Goal: Task Accomplishment & Management: Use online tool/utility

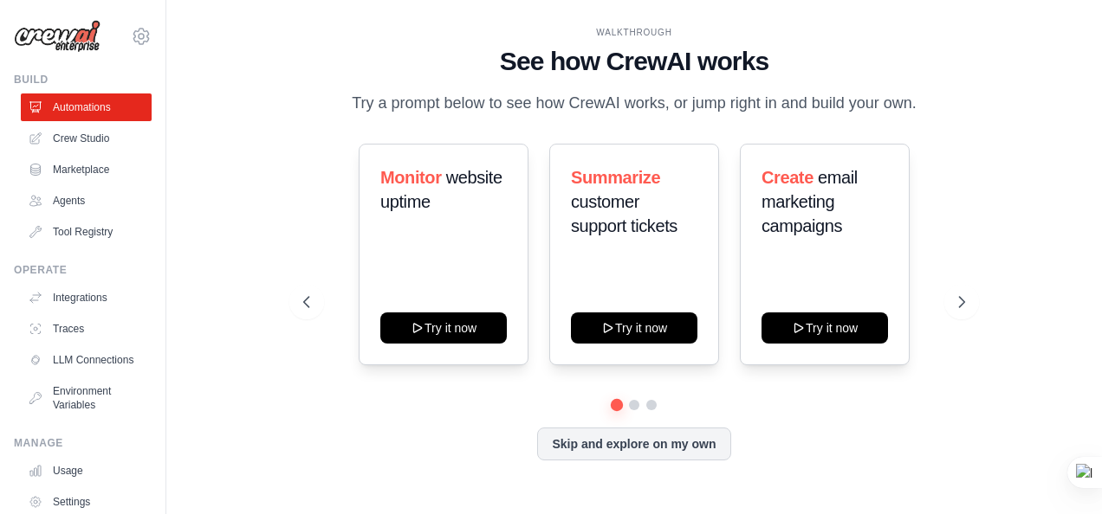
click at [85, 139] on link "Crew Studio" at bounding box center [86, 139] width 131 height 28
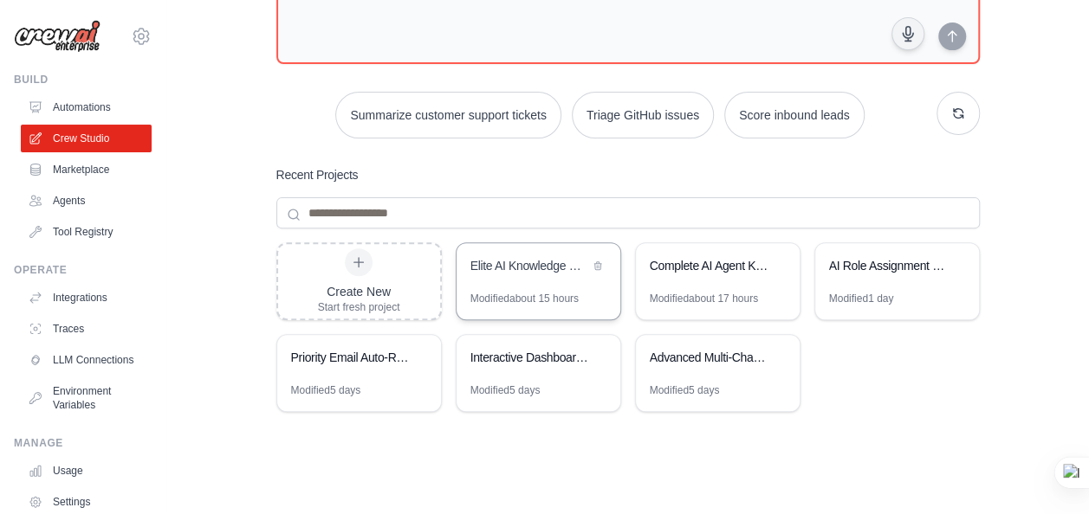
click at [543, 292] on div "Modified about 15 hours" at bounding box center [524, 299] width 108 height 14
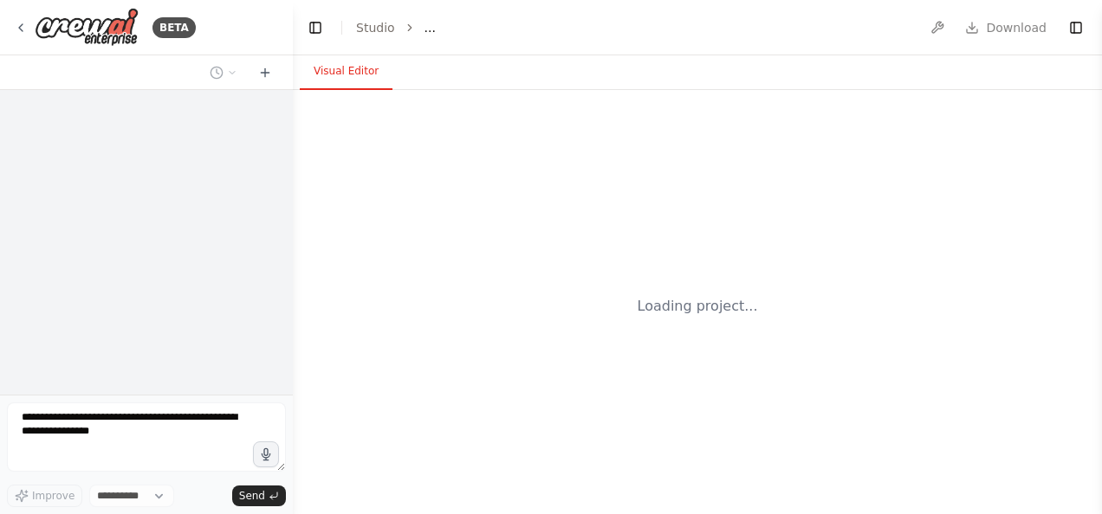
select select "****"
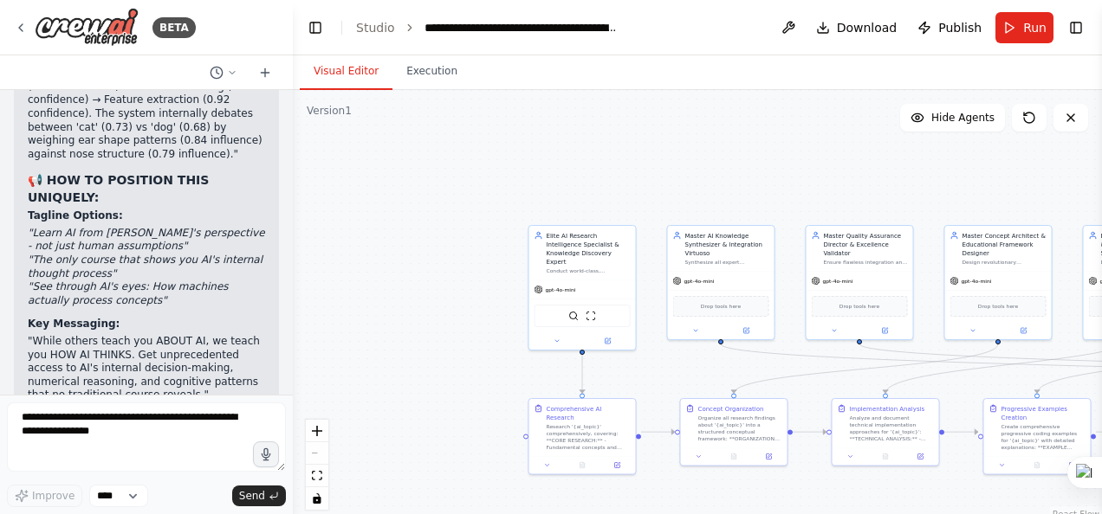
scroll to position [37293, 0]
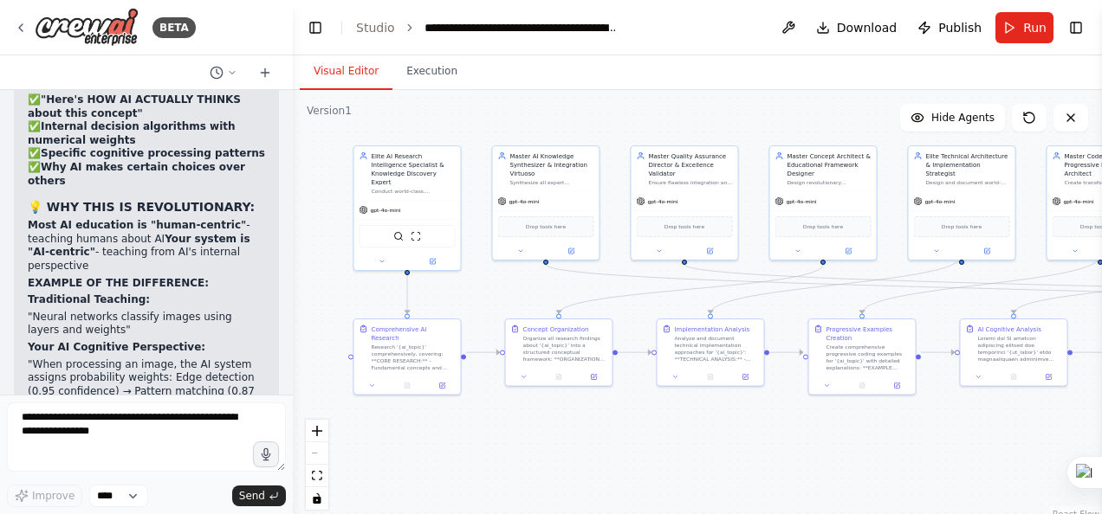
drag, startPoint x: 710, startPoint y: 377, endPoint x: 535, endPoint y: 297, distance: 192.2
click at [535, 297] on div ".deletable-edge-delete-btn { width: 20px; height: 20px; border: 0px solid #ffff…" at bounding box center [697, 306] width 809 height 433
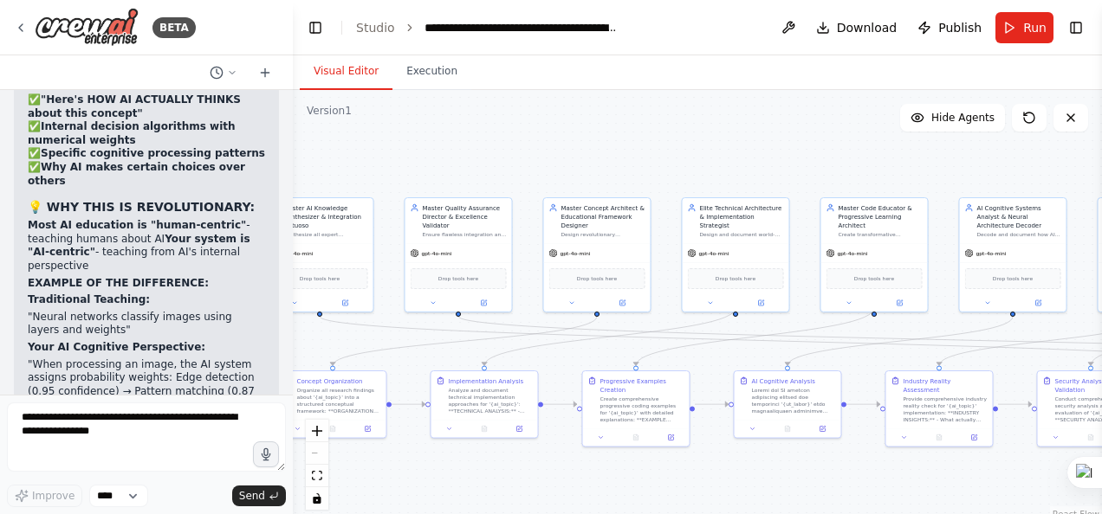
drag, startPoint x: 799, startPoint y: 305, endPoint x: 572, endPoint y: 357, distance: 231.9
click at [572, 357] on div ".deletable-edge-delete-btn { width: 20px; height: 20px; border: 0px solid #ffff…" at bounding box center [697, 306] width 809 height 433
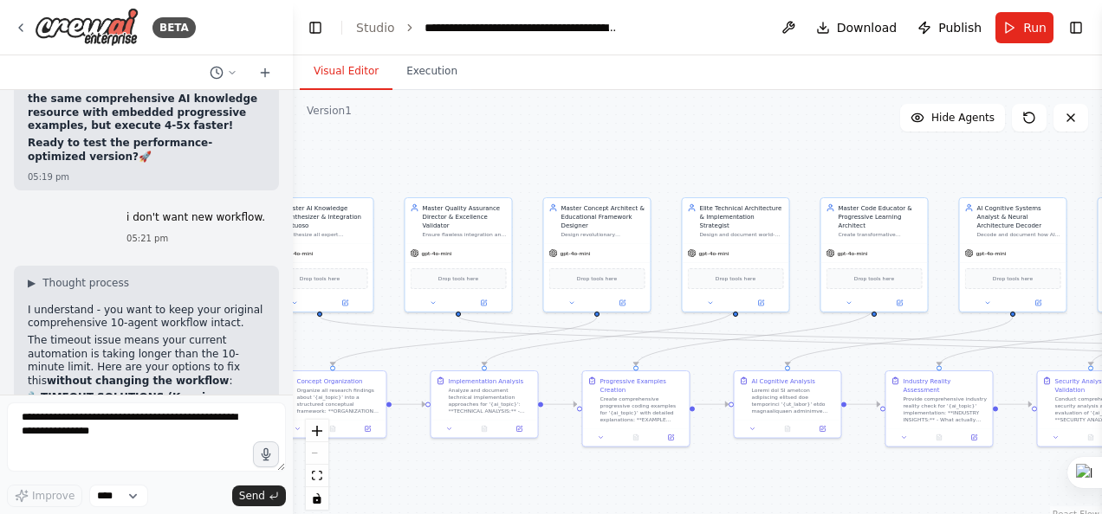
scroll to position [32675, 0]
click at [1038, 23] on span "Run" at bounding box center [1034, 27] width 23 height 17
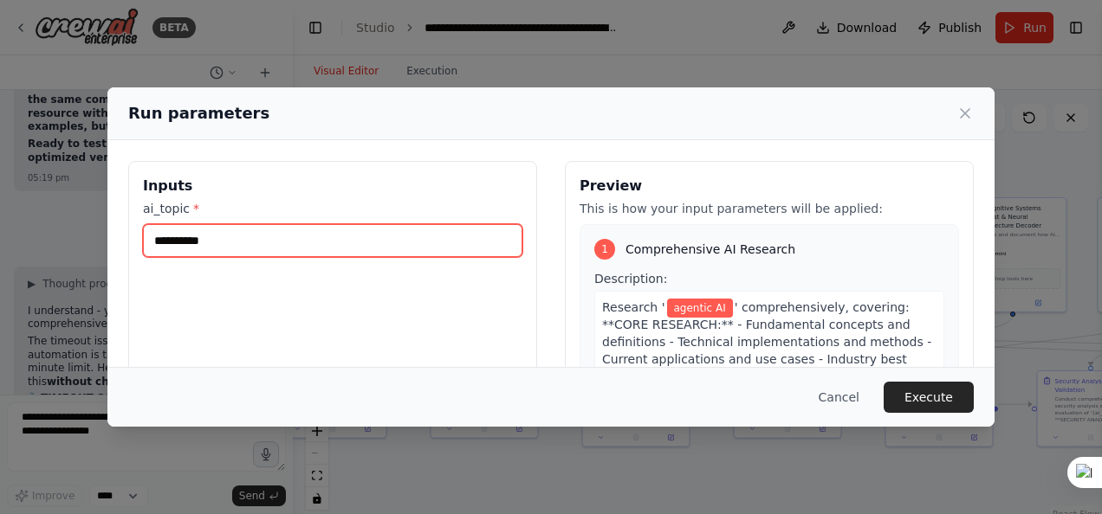
click at [364, 251] on input "**********" at bounding box center [332, 240] width 379 height 33
drag, startPoint x: 209, startPoint y: 234, endPoint x: 141, endPoint y: 239, distance: 67.8
click at [141, 239] on div "**********" at bounding box center [332, 366] width 409 height 411
type input "**********"
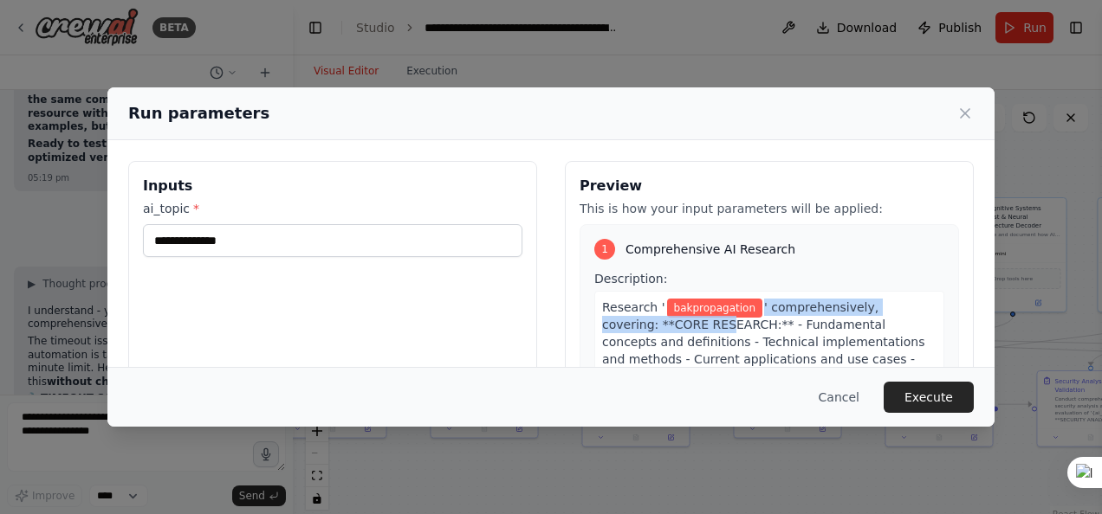
drag, startPoint x: 738, startPoint y: 314, endPoint x: 656, endPoint y: 330, distance: 82.9
click at [656, 330] on div "Research ' bakpropagation ' comprehensively, covering: **CORE RESEARCH:** - Fun…" at bounding box center [769, 402] width 350 height 223
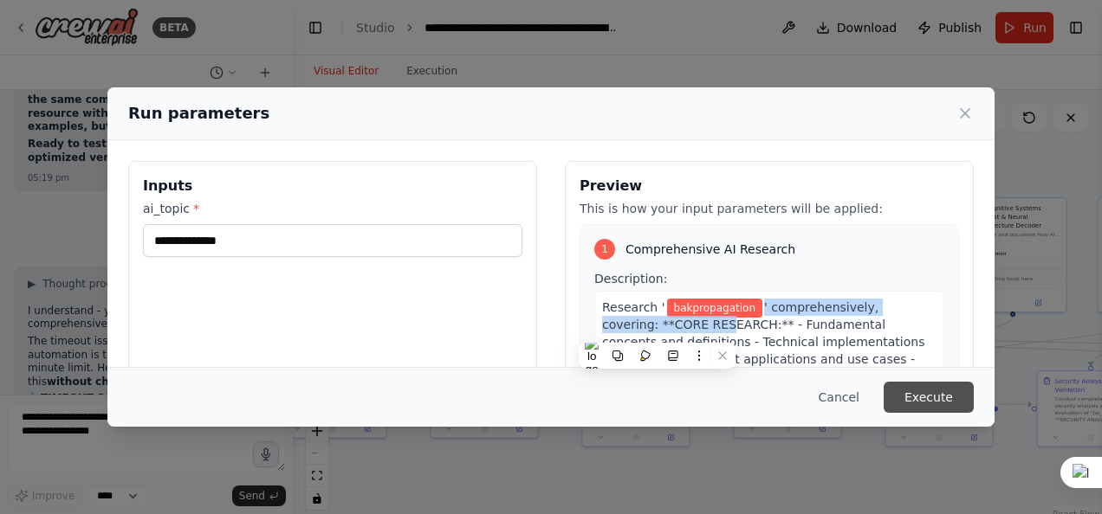
click at [954, 393] on button "Execute" at bounding box center [928, 397] width 90 height 31
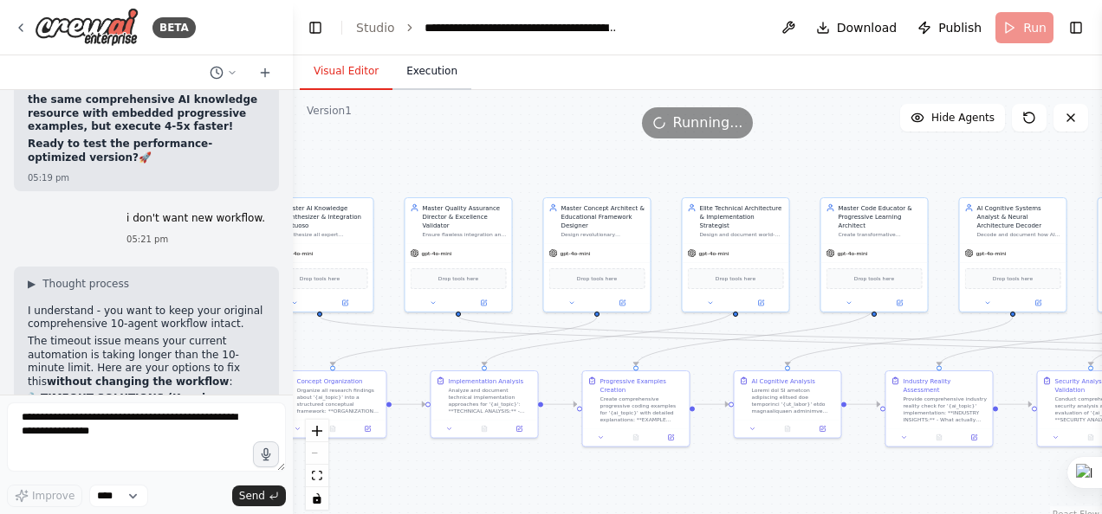
click at [437, 61] on button "Execution" at bounding box center [431, 72] width 79 height 36
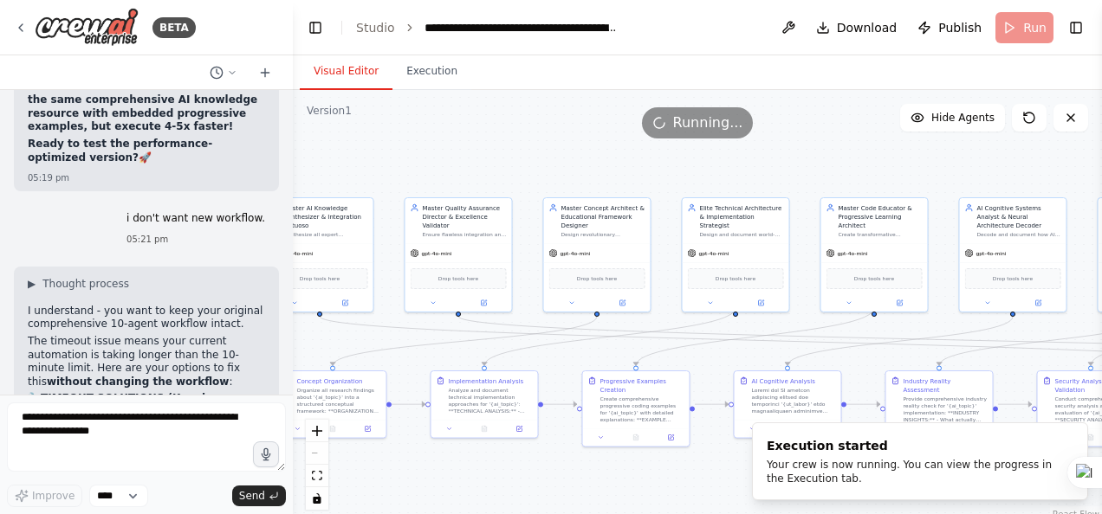
click at [341, 71] on button "Visual Editor" at bounding box center [346, 72] width 93 height 36
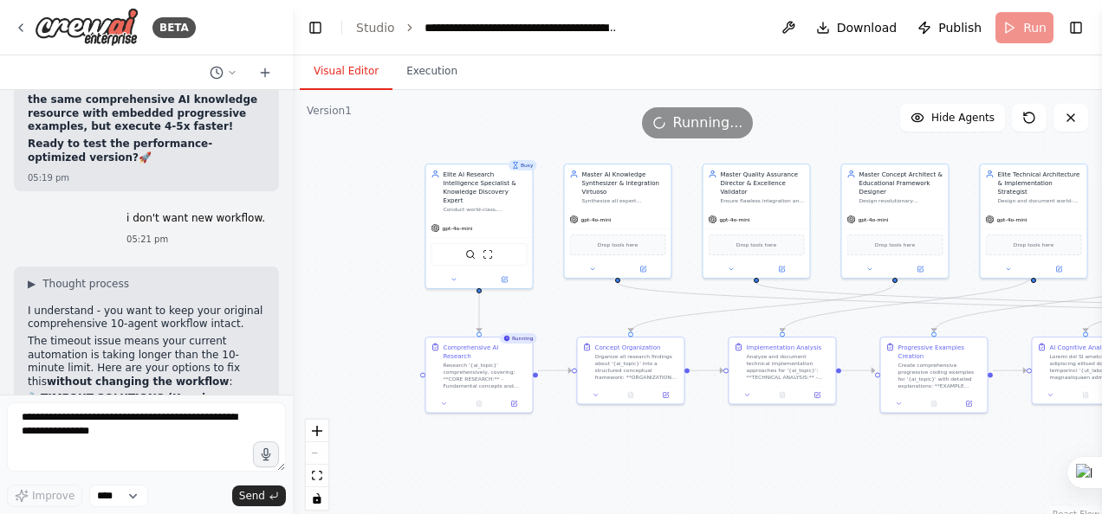
drag, startPoint x: 388, startPoint y: 193, endPoint x: 687, endPoint y: 159, distance: 300.7
click at [687, 159] on div ".deletable-edge-delete-btn { width: 20px; height: 20px; border: 0px solid #ffff…" at bounding box center [697, 306] width 809 height 433
drag, startPoint x: 594, startPoint y: 125, endPoint x: 466, endPoint y: 135, distance: 128.6
click at [466, 135] on div "Running..." at bounding box center [697, 122] width 809 height 31
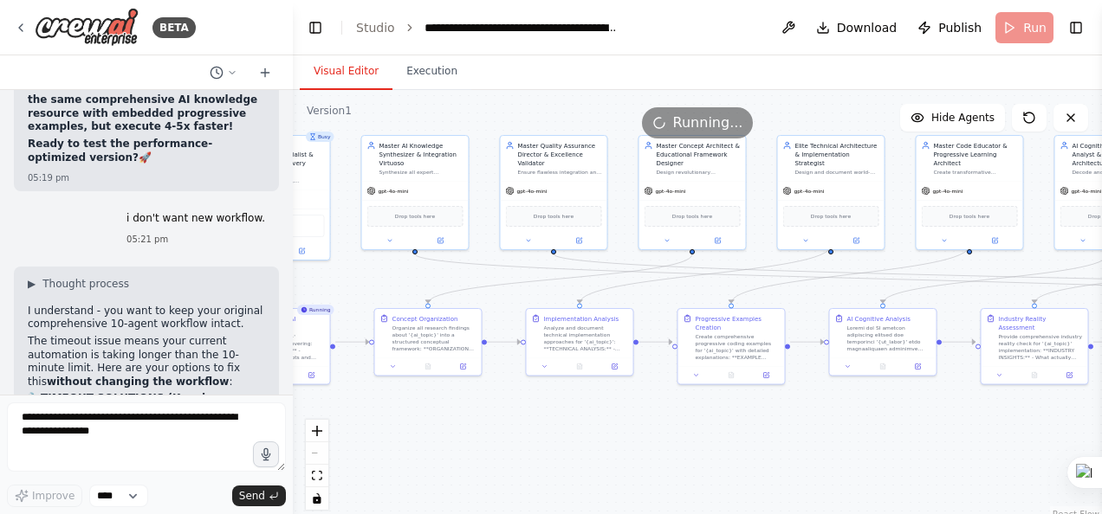
drag, startPoint x: 832, startPoint y: 163, endPoint x: 583, endPoint y: 166, distance: 249.4
click at [583, 166] on div ".deletable-edge-delete-btn { width: 20px; height: 20px; border: 0px solid #ffff…" at bounding box center [697, 306] width 809 height 433
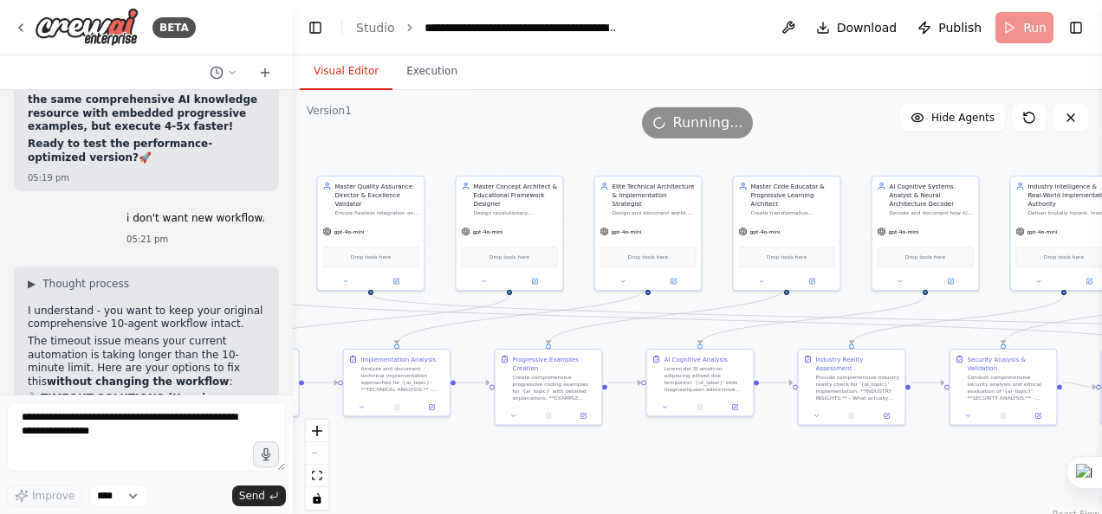
drag, startPoint x: 611, startPoint y: 161, endPoint x: 473, endPoint y: 171, distance: 138.9
click at [473, 171] on div ".deletable-edge-delete-btn { width: 20px; height: 20px; border: 0px solid #ffff…" at bounding box center [697, 306] width 809 height 433
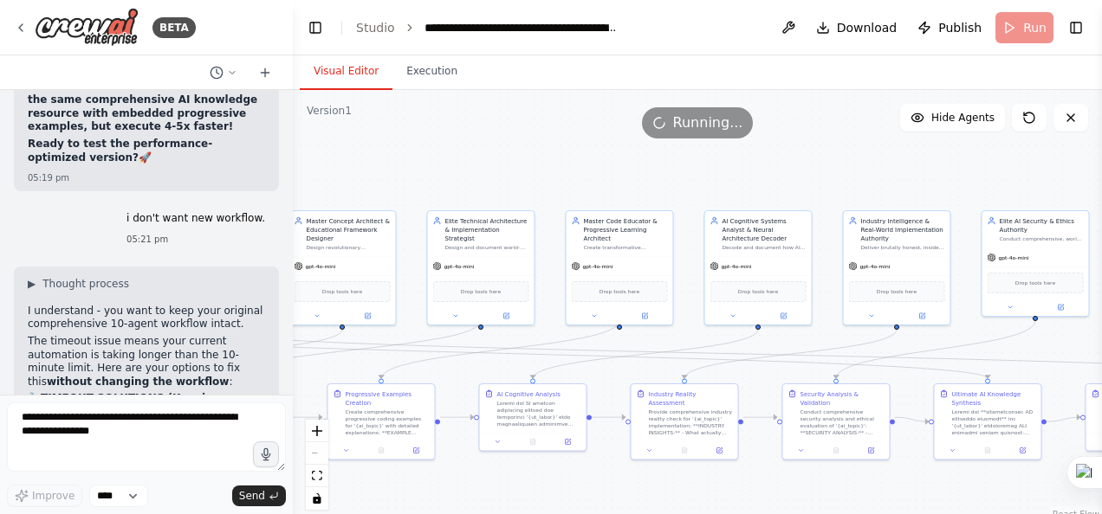
drag, startPoint x: 533, startPoint y: 162, endPoint x: 367, endPoint y: 196, distance: 168.8
click at [367, 196] on div ".deletable-edge-delete-btn { width: 20px; height: 20px; border: 0px solid #ffff…" at bounding box center [697, 306] width 809 height 433
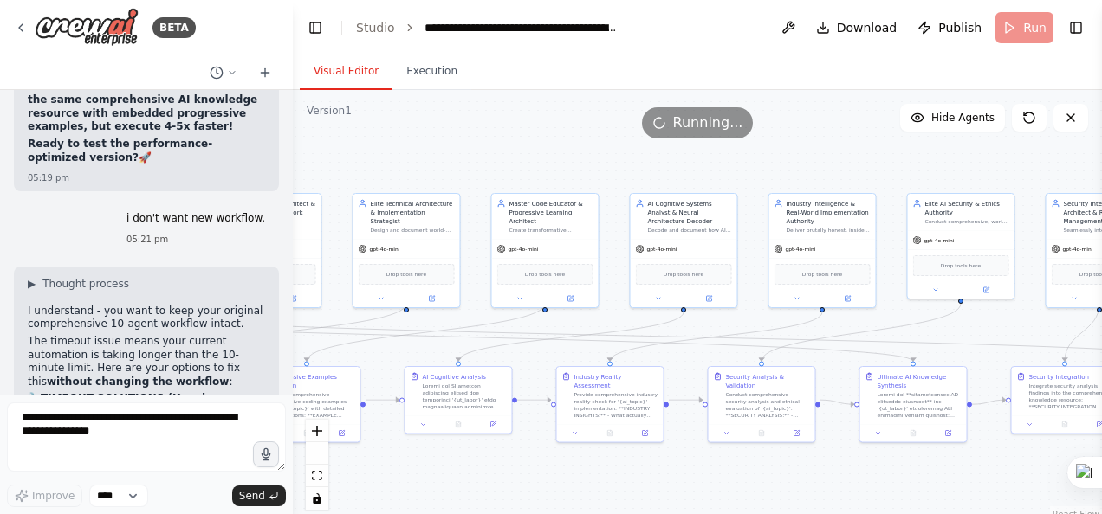
drag, startPoint x: 449, startPoint y: 200, endPoint x: 374, endPoint y: 183, distance: 76.5
click at [374, 183] on div ".deletable-edge-delete-btn { width: 20px; height: 20px; border: 0px solid #ffff…" at bounding box center [697, 306] width 809 height 433
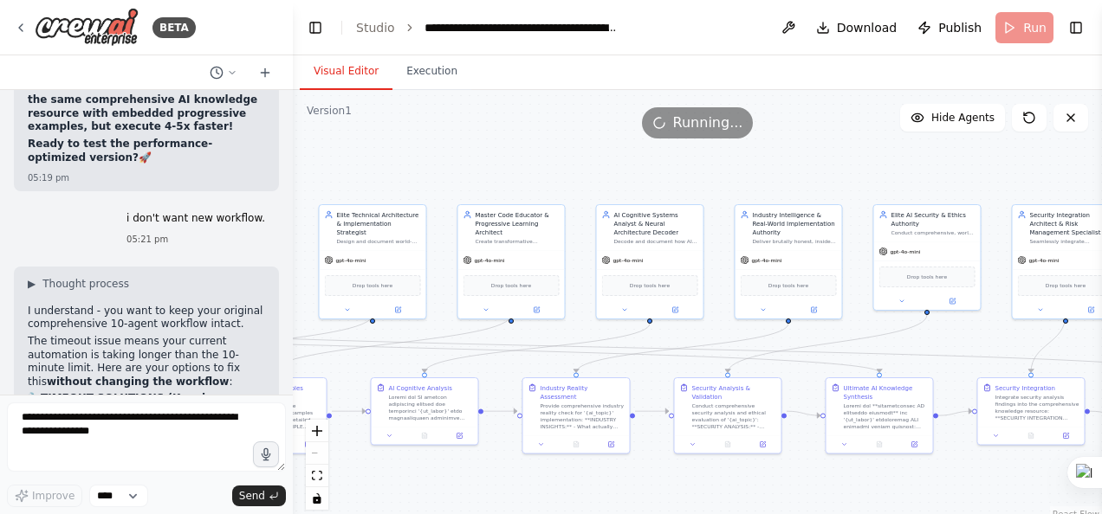
drag, startPoint x: 498, startPoint y: 179, endPoint x: 464, endPoint y: 191, distance: 35.6
click at [464, 191] on div ".deletable-edge-delete-btn { width: 20px; height: 20px; border: 0px solid #ffff…" at bounding box center [697, 306] width 809 height 433
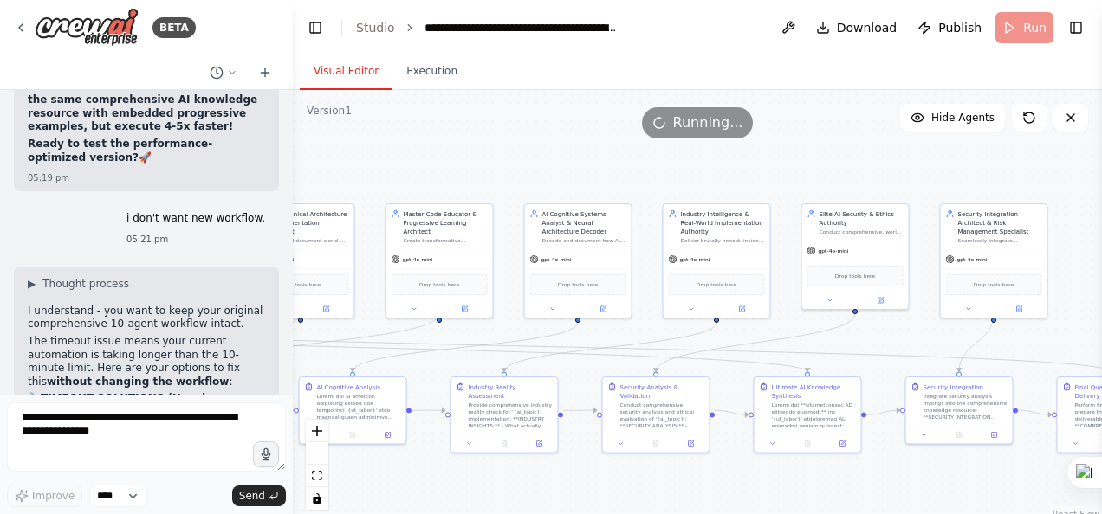
drag, startPoint x: 588, startPoint y: 192, endPoint x: 516, endPoint y: 191, distance: 71.9
click at [516, 191] on div ".deletable-edge-delete-btn { width: 20px; height: 20px; border: 0px solid #ffff…" at bounding box center [697, 306] width 809 height 433
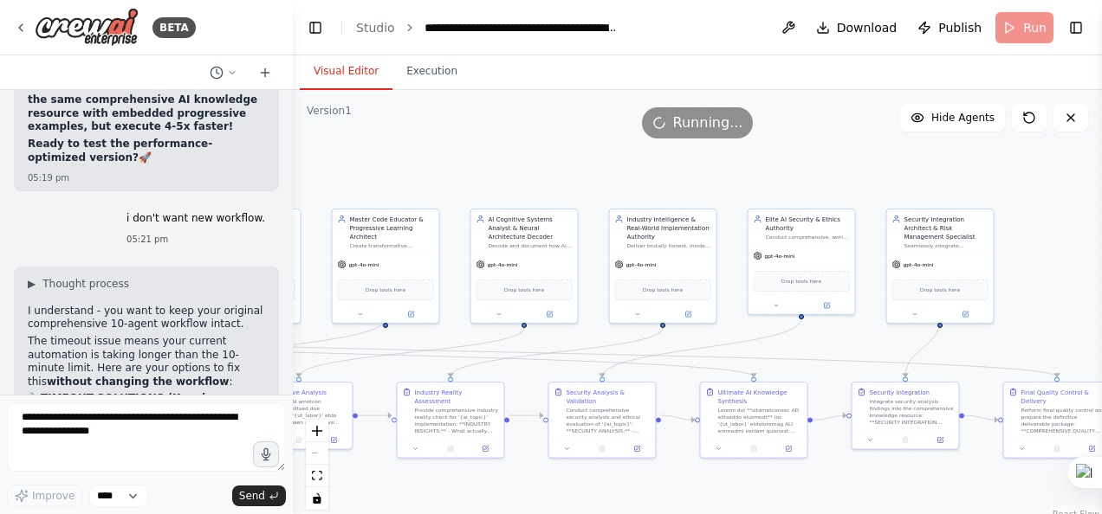
drag, startPoint x: 835, startPoint y: 189, endPoint x: 782, endPoint y: 194, distance: 53.1
click at [782, 194] on div ".deletable-edge-delete-btn { width: 20px; height: 20px; border: 0px solid #ffff…" at bounding box center [697, 306] width 809 height 433
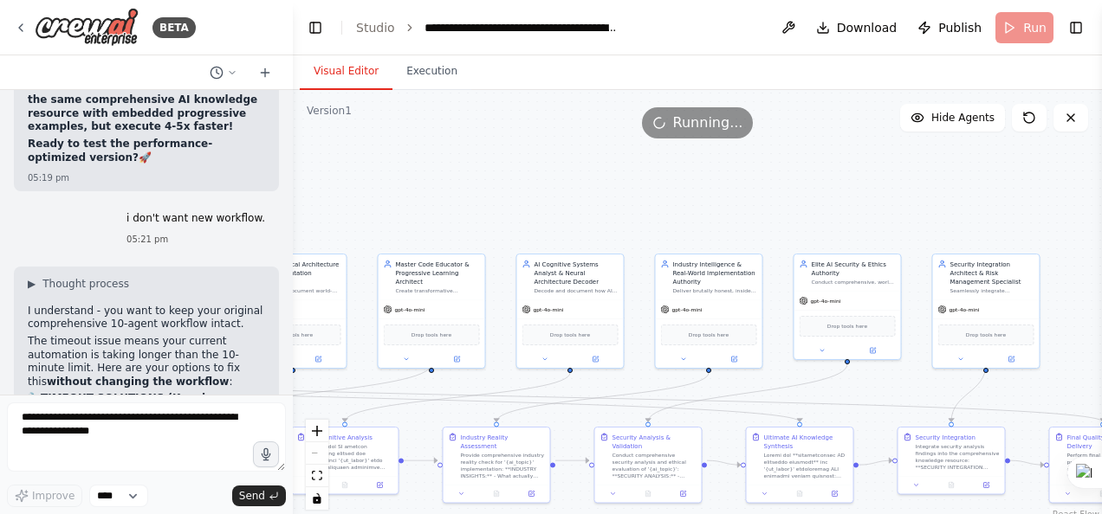
drag, startPoint x: 857, startPoint y: 194, endPoint x: 902, endPoint y: 239, distance: 63.1
click at [902, 239] on div ".deletable-edge-delete-btn { width: 20px; height: 20px; border: 0px solid #ffff…" at bounding box center [697, 306] width 809 height 433
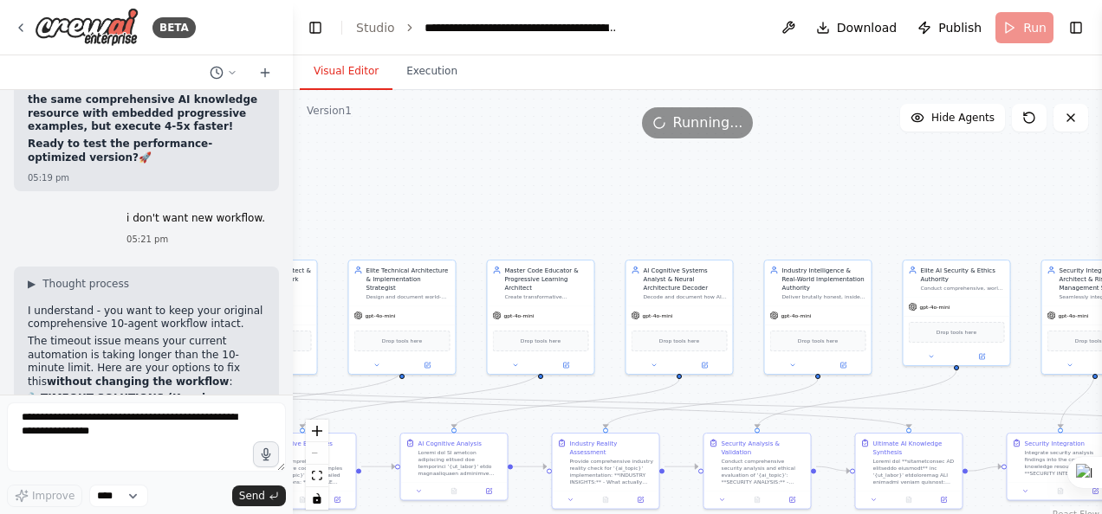
drag, startPoint x: 817, startPoint y: 224, endPoint x: 925, endPoint y: 230, distance: 108.4
click at [925, 230] on div ".deletable-edge-delete-btn { width: 20px; height: 20px; border: 0px solid #ffff…" at bounding box center [697, 306] width 809 height 433
click at [423, 76] on button "Execution" at bounding box center [431, 72] width 79 height 36
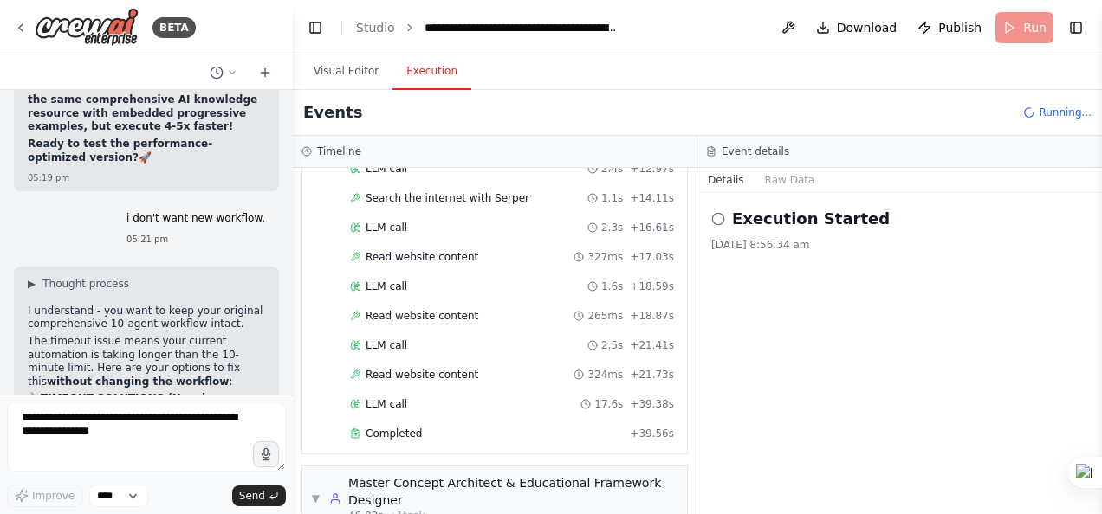
scroll to position [300, 0]
click at [496, 437] on div "Started + 0.00s LLM call 2.5s + 2.59s Search the internet with Serper 1.2s + 3.…" at bounding box center [501, 213] width 371 height 471
click at [496, 426] on div "Completed" at bounding box center [486, 433] width 273 height 14
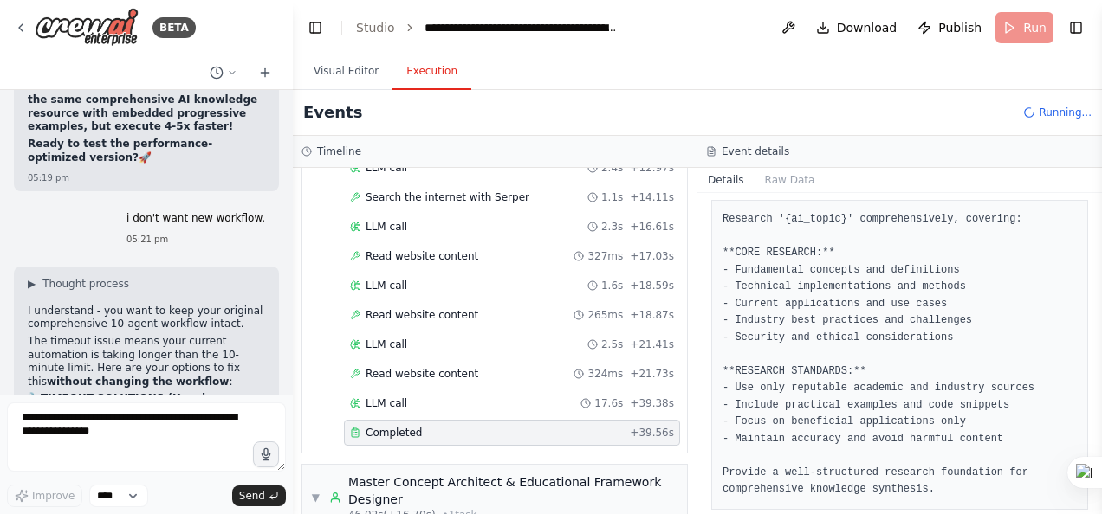
scroll to position [5, 0]
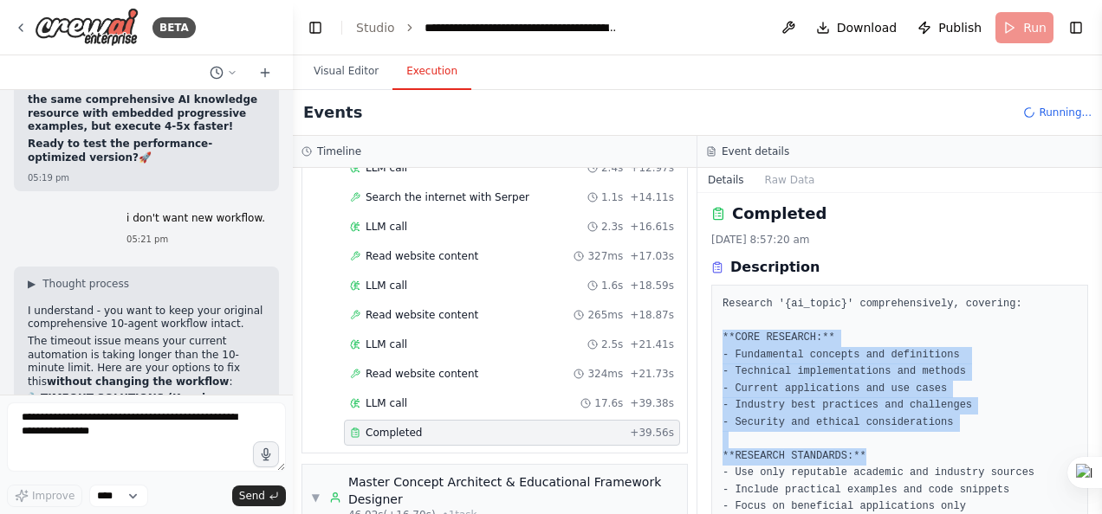
drag, startPoint x: 717, startPoint y: 334, endPoint x: 866, endPoint y: 456, distance: 192.6
click at [866, 456] on div "Research '{ai_topic}' comprehensively, covering: **CORE RESEARCH:** - Fundament…" at bounding box center [899, 440] width 377 height 310
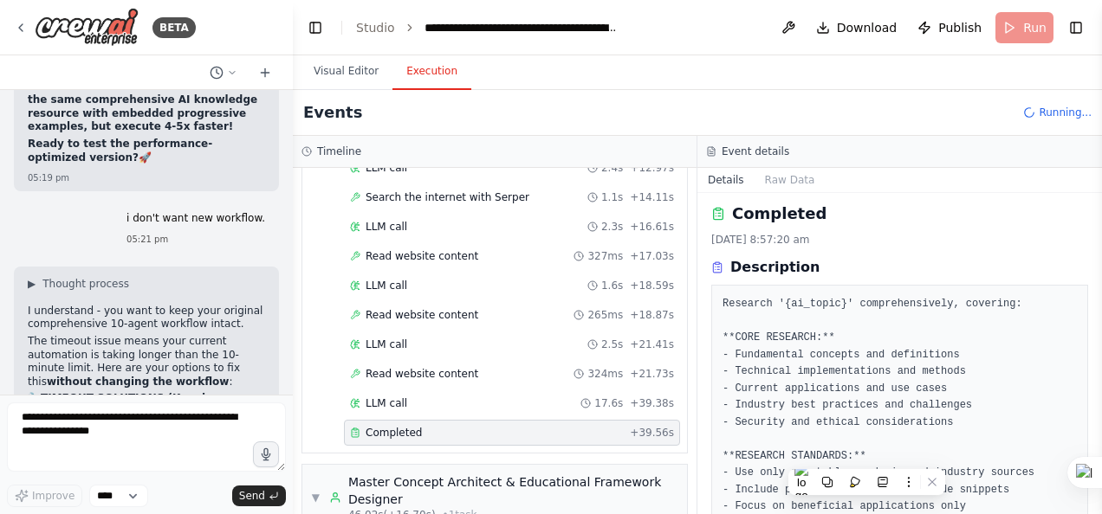
click at [853, 314] on pre "Research '{ai_topic}' comprehensively, covering: **CORE RESEARCH:** - Fundament…" at bounding box center [899, 440] width 354 height 288
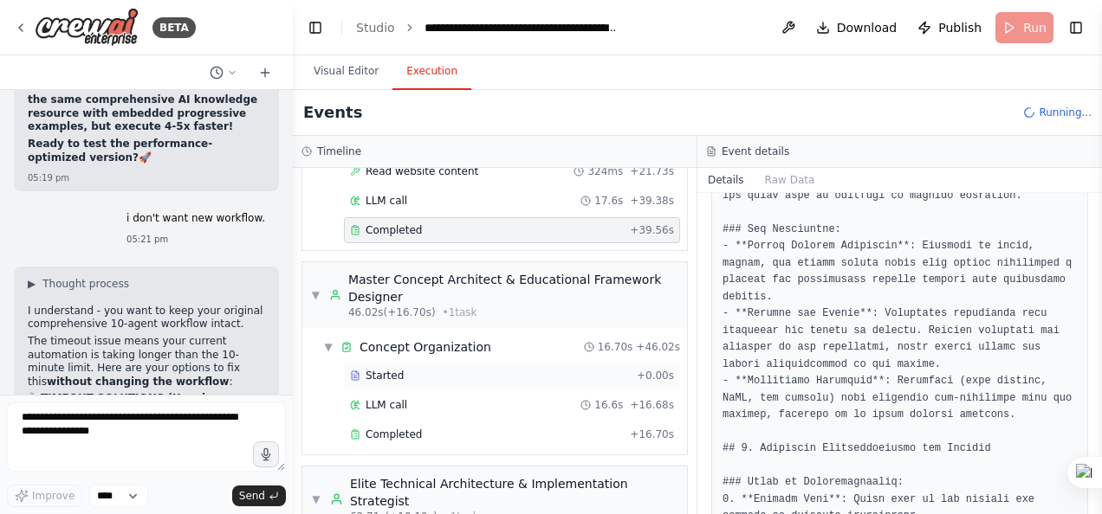
scroll to position [508, 0]
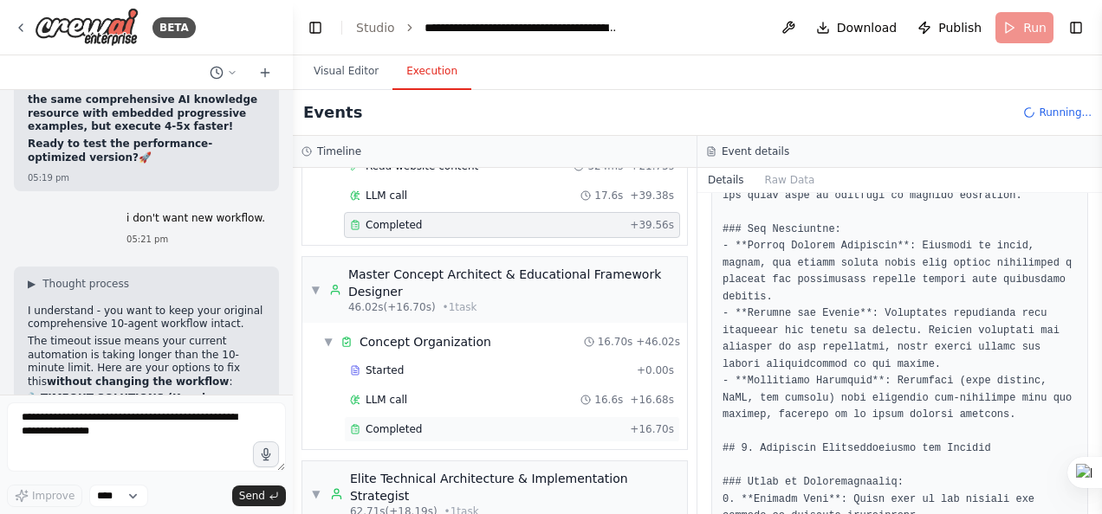
click at [528, 423] on div "Completed" at bounding box center [486, 430] width 273 height 14
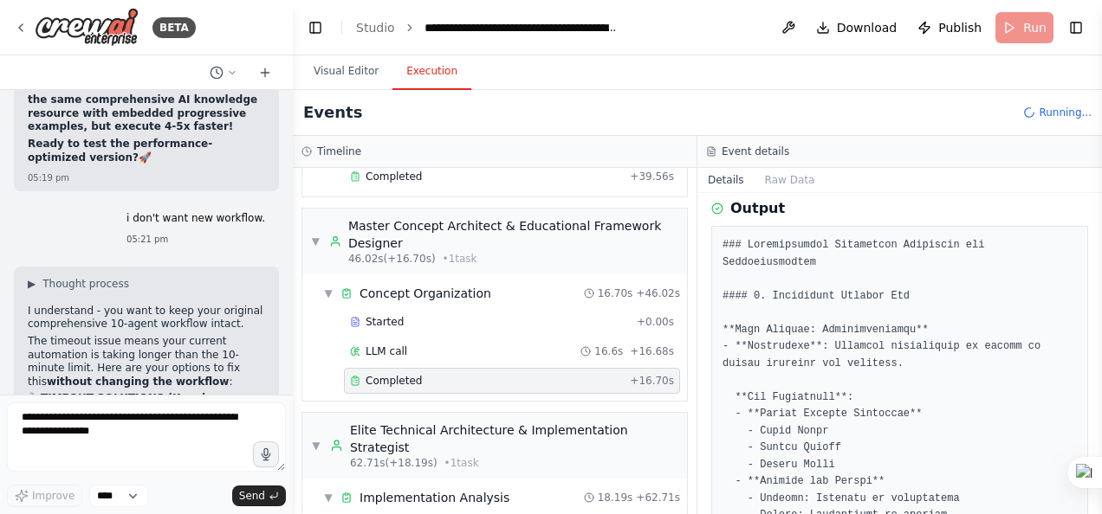
scroll to position [433, 0]
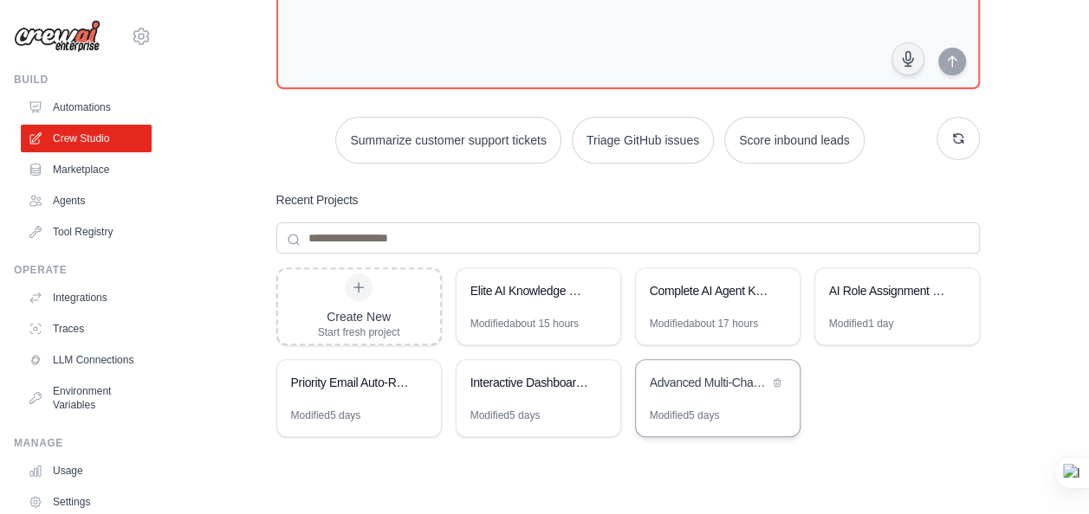
scroll to position [161, 0]
click at [695, 395] on div "Advanced Multi-Channel Notification System - Technical Implementation" at bounding box center [718, 383] width 164 height 48
click at [536, 386] on div "Interactive Dashboard Creator" at bounding box center [529, 381] width 119 height 17
click at [90, 362] on link "LLM Connections" at bounding box center [88, 360] width 131 height 28
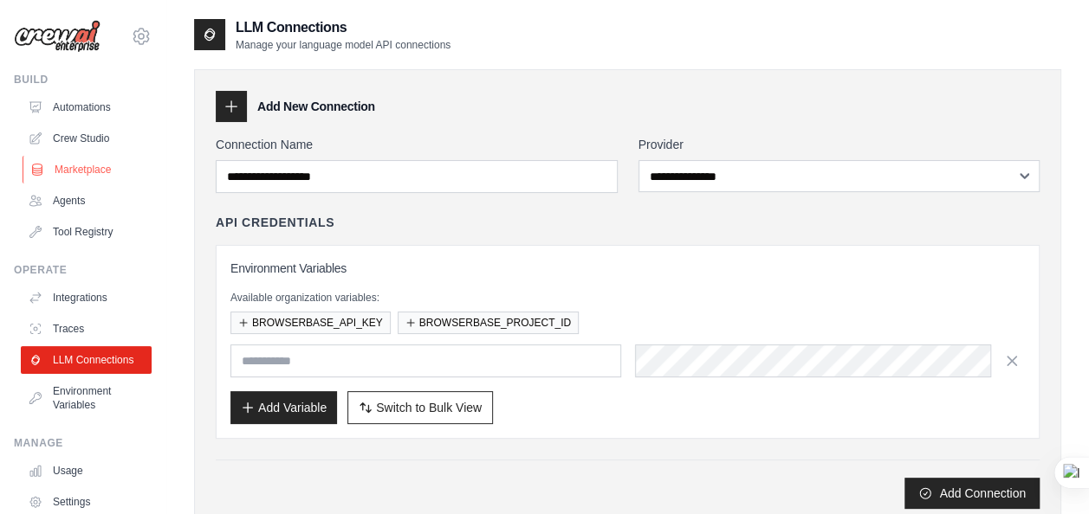
click at [95, 171] on link "Marketplace" at bounding box center [88, 170] width 131 height 28
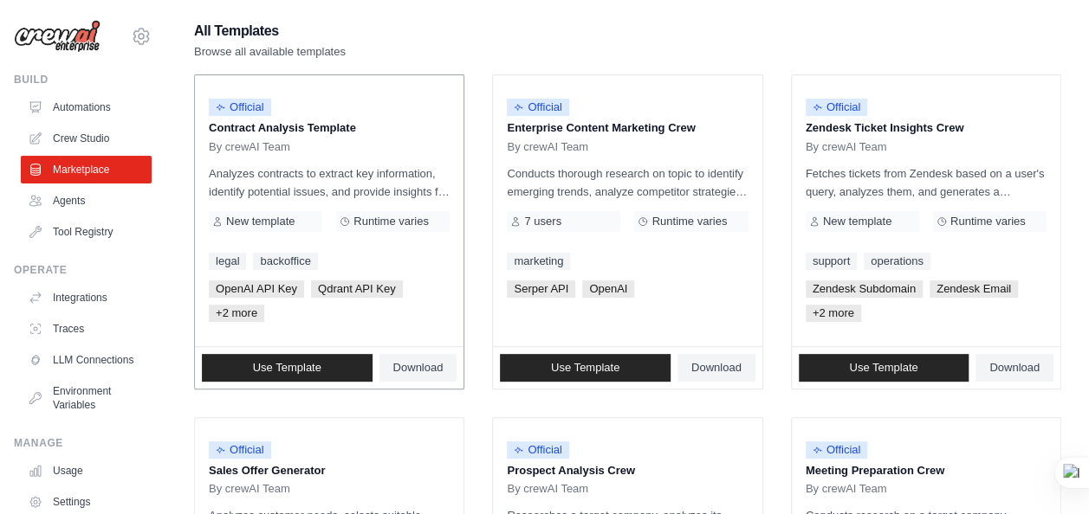
scroll to position [161, 0]
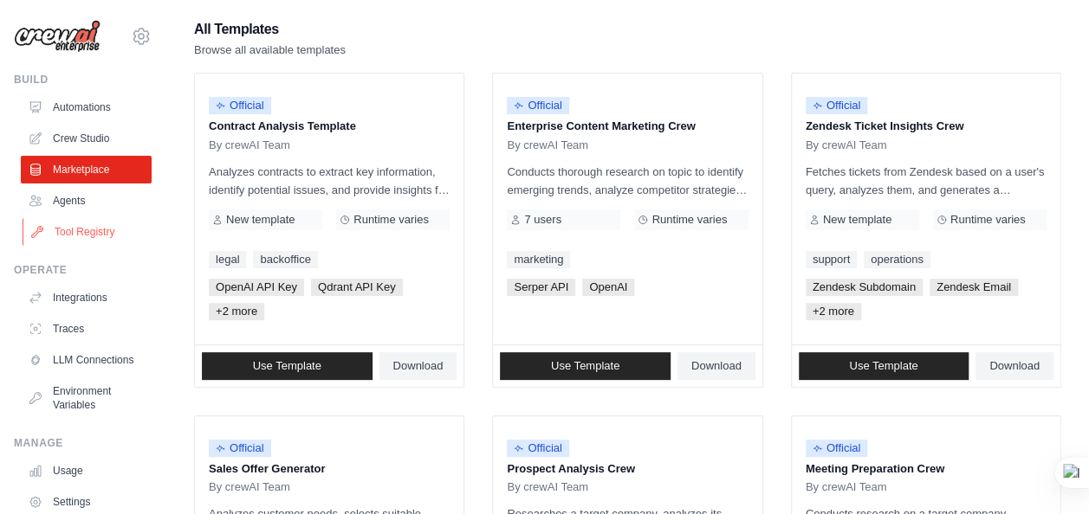
click at [108, 227] on link "Tool Registry" at bounding box center [88, 232] width 131 height 28
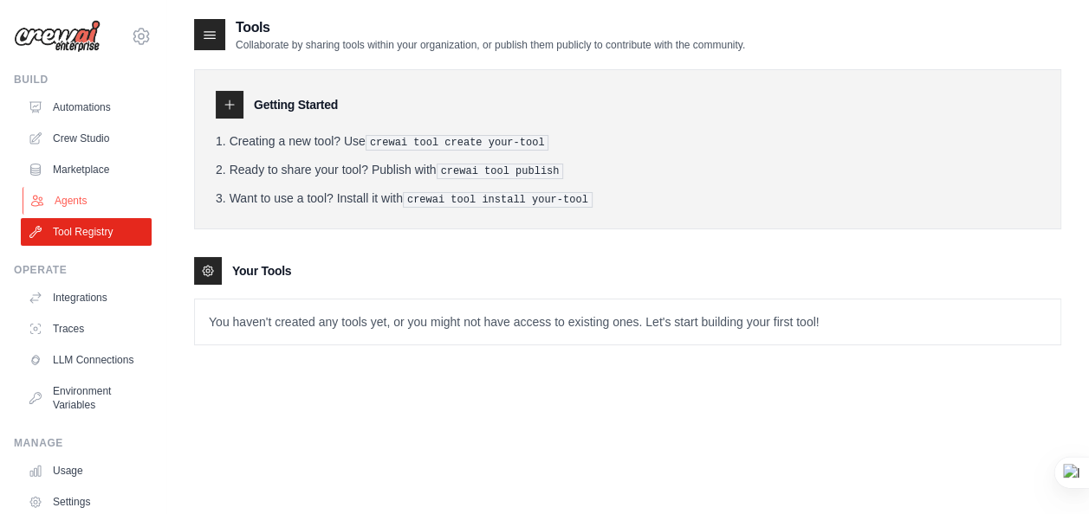
click at [77, 193] on link "Agents" at bounding box center [88, 201] width 131 height 28
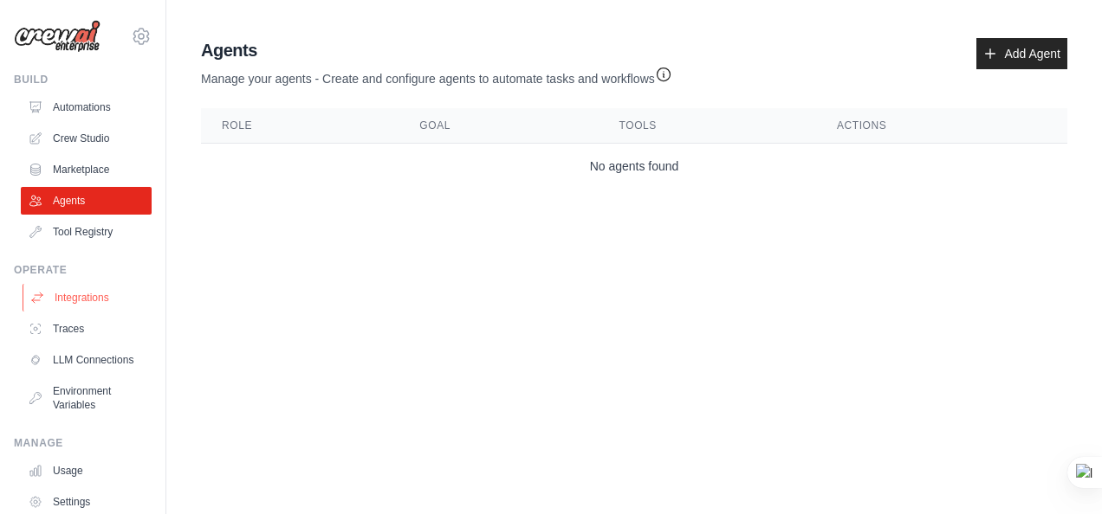
click at [68, 293] on link "Integrations" at bounding box center [88, 298] width 131 height 28
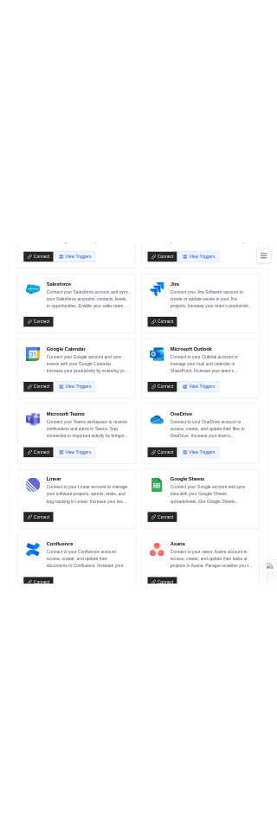
scroll to position [835, 0]
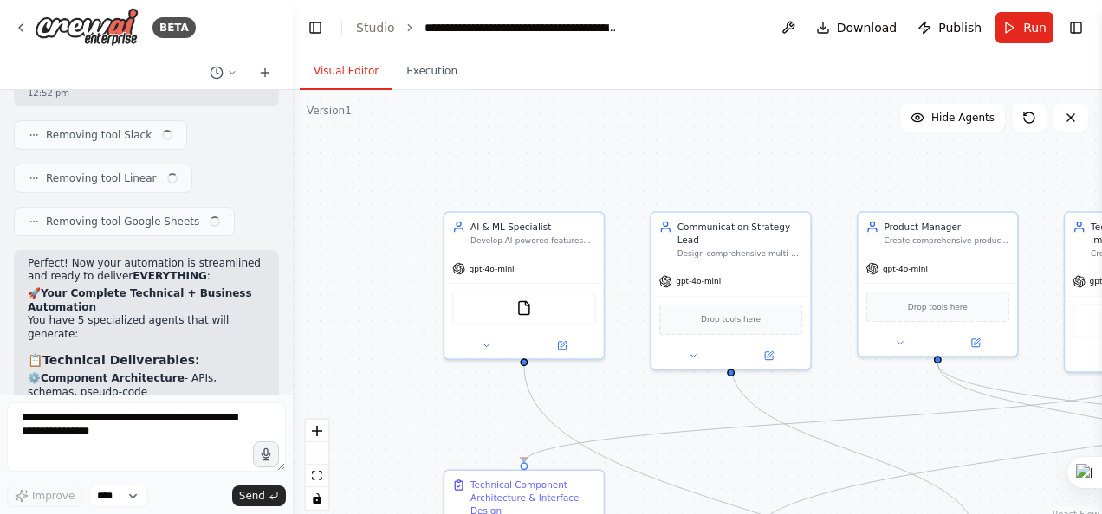
scroll to position [10415, 0]
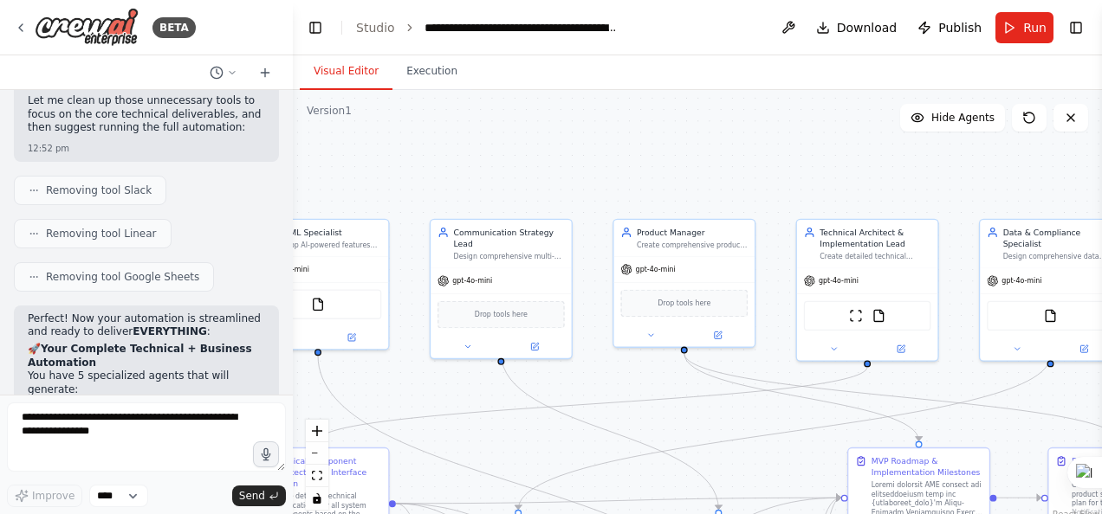
drag, startPoint x: 797, startPoint y: 176, endPoint x: 579, endPoint y: 171, distance: 218.3
click at [579, 171] on div ".deletable-edge-delete-btn { width: 20px; height: 20px; border: 0px solid #ffff…" at bounding box center [697, 306] width 809 height 433
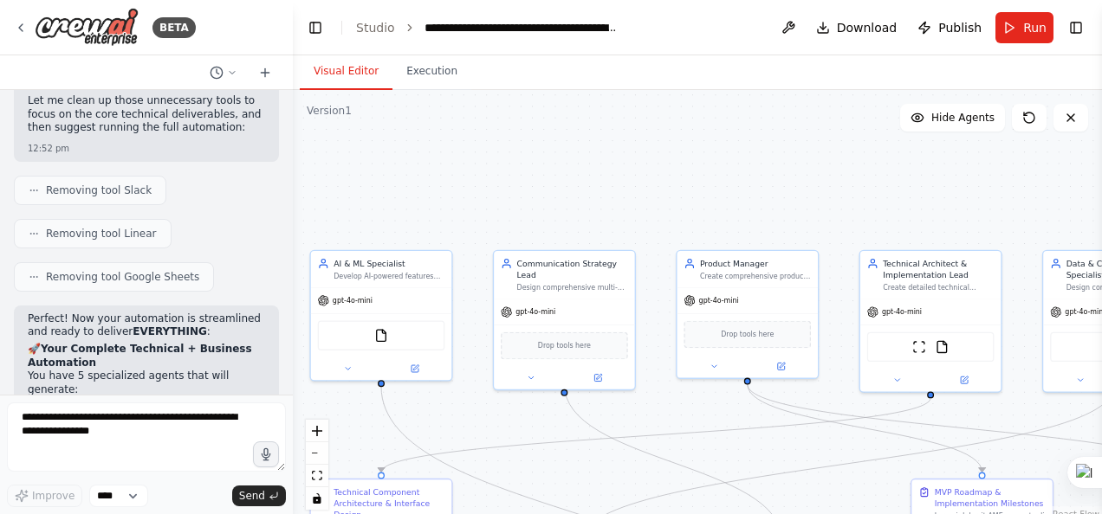
drag, startPoint x: 478, startPoint y: 189, endPoint x: 541, endPoint y: 220, distance: 70.5
click at [541, 220] on div ".deletable-edge-delete-btn { width: 20px; height: 20px; border: 0px solid #ffff…" at bounding box center [697, 306] width 809 height 433
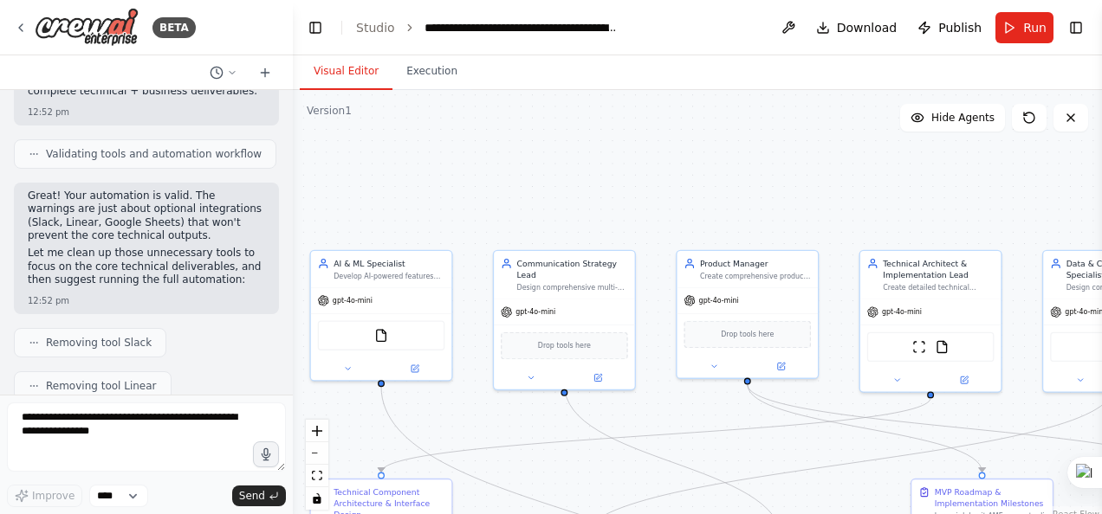
scroll to position [10258, 0]
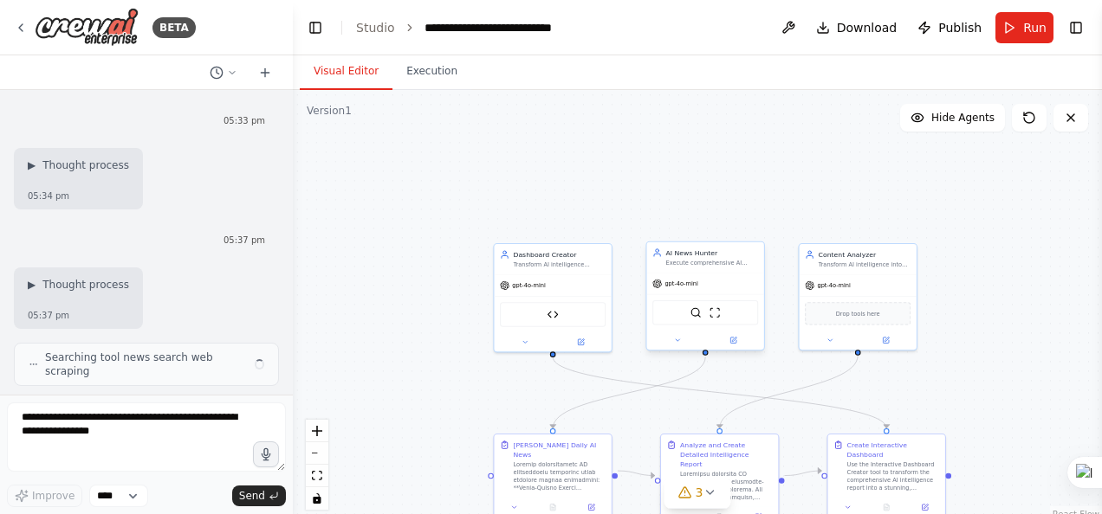
click at [540, 132] on div ".deletable-edge-delete-btn { width: 20px; height: 20px; border: 0px solid #ffff…" at bounding box center [697, 306] width 809 height 433
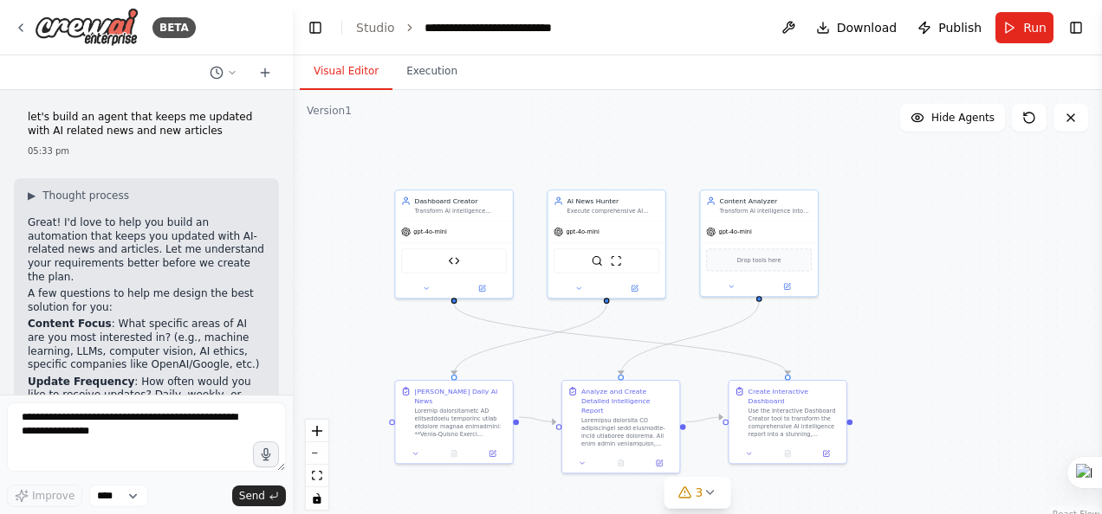
scroll to position [95309, 0]
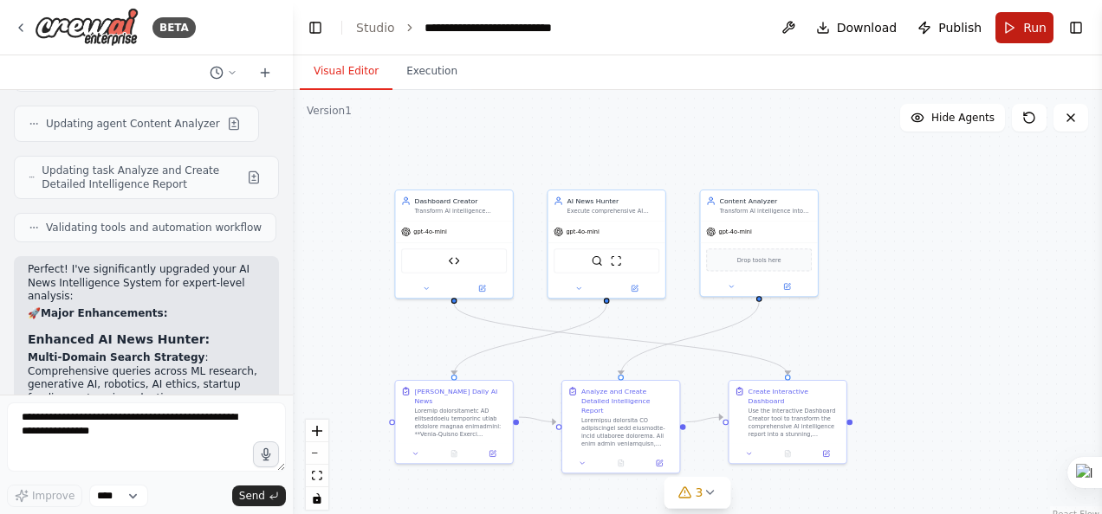
click at [1025, 31] on span "Run" at bounding box center [1034, 27] width 23 height 17
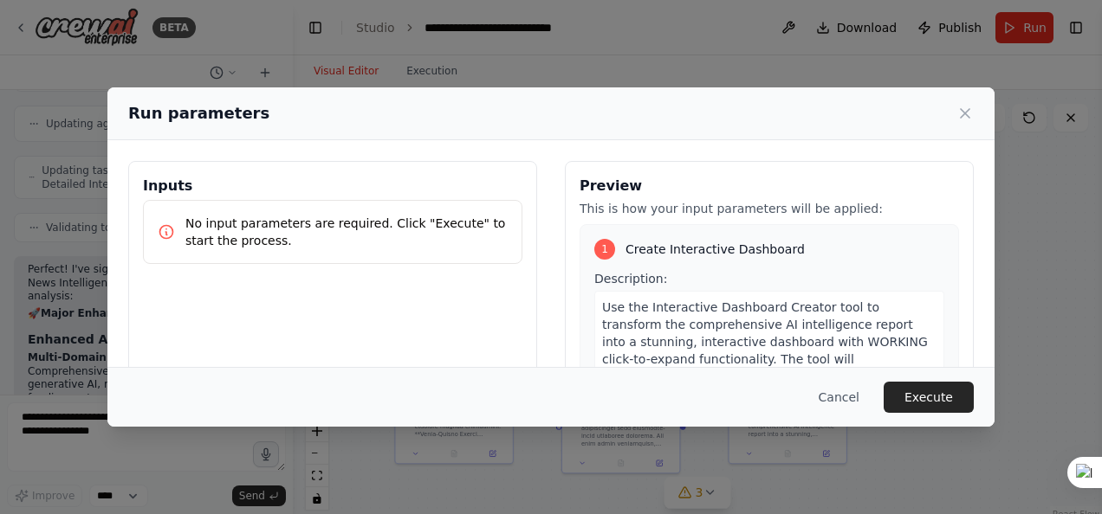
click at [424, 83] on div "Run parameters Inputs No input parameters are required. Click "Execute" to star…" at bounding box center [551, 257] width 1102 height 514
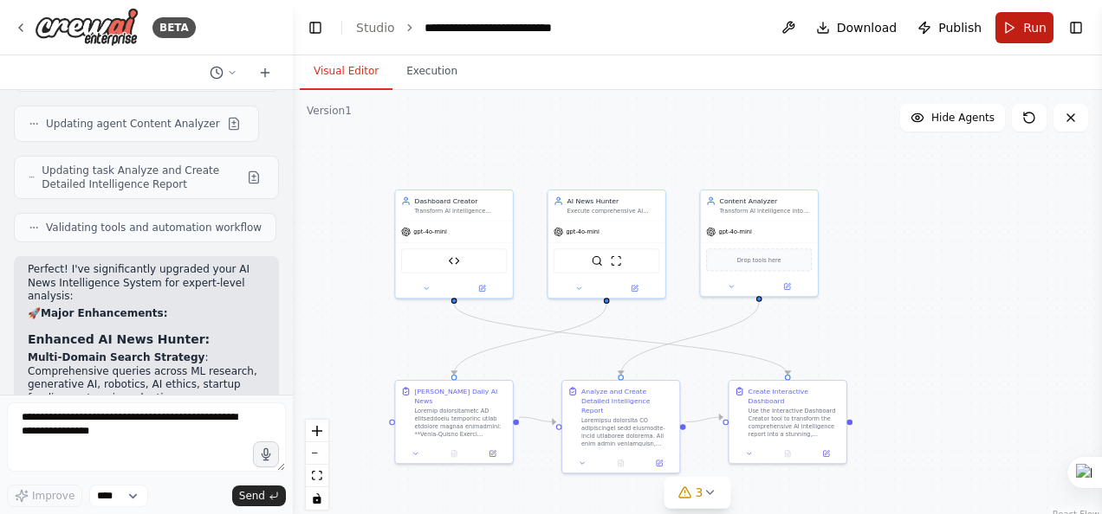
click at [1024, 26] on button "Run" at bounding box center [1024, 27] width 58 height 31
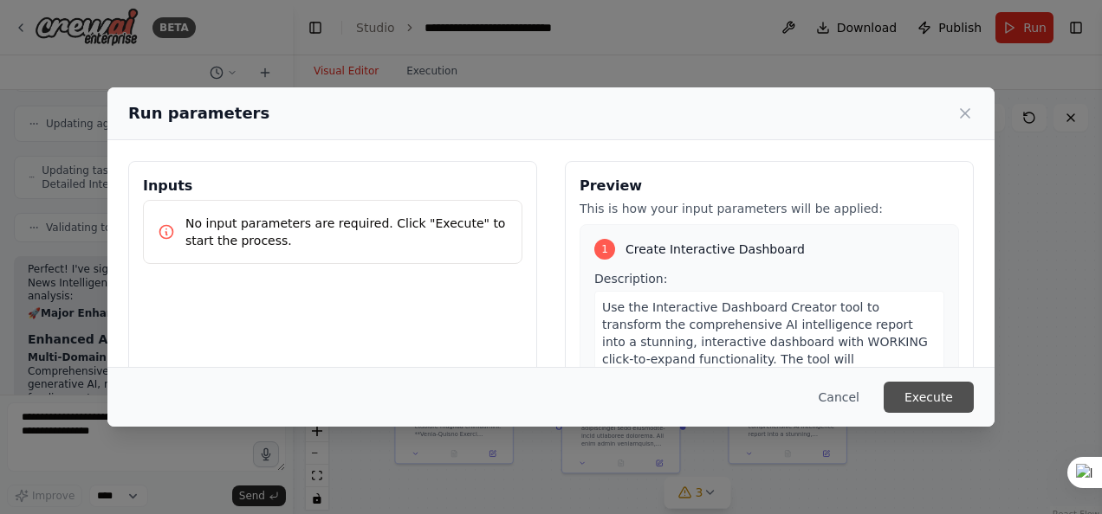
click at [930, 388] on button "Execute" at bounding box center [928, 397] width 90 height 31
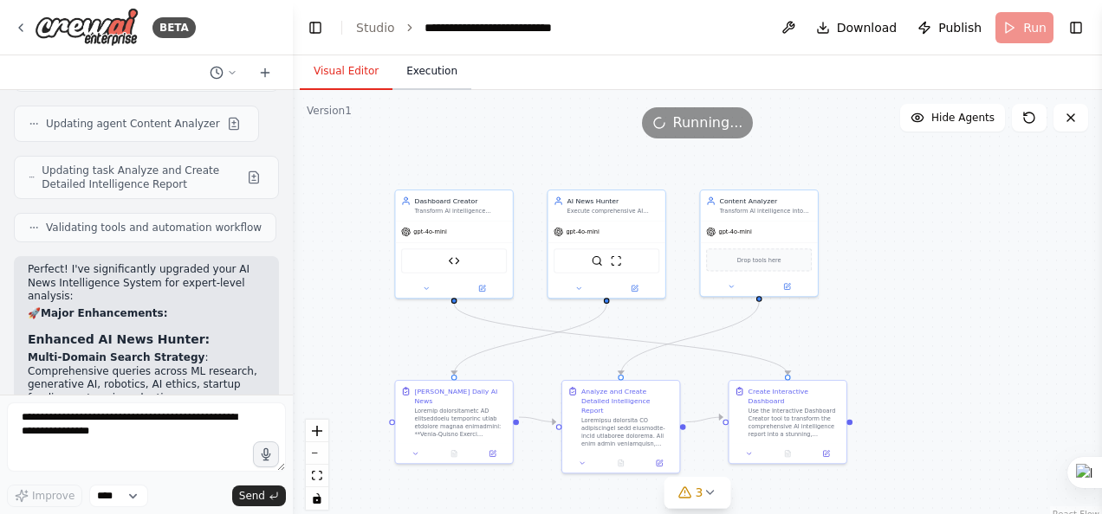
click at [432, 71] on button "Execution" at bounding box center [431, 72] width 79 height 36
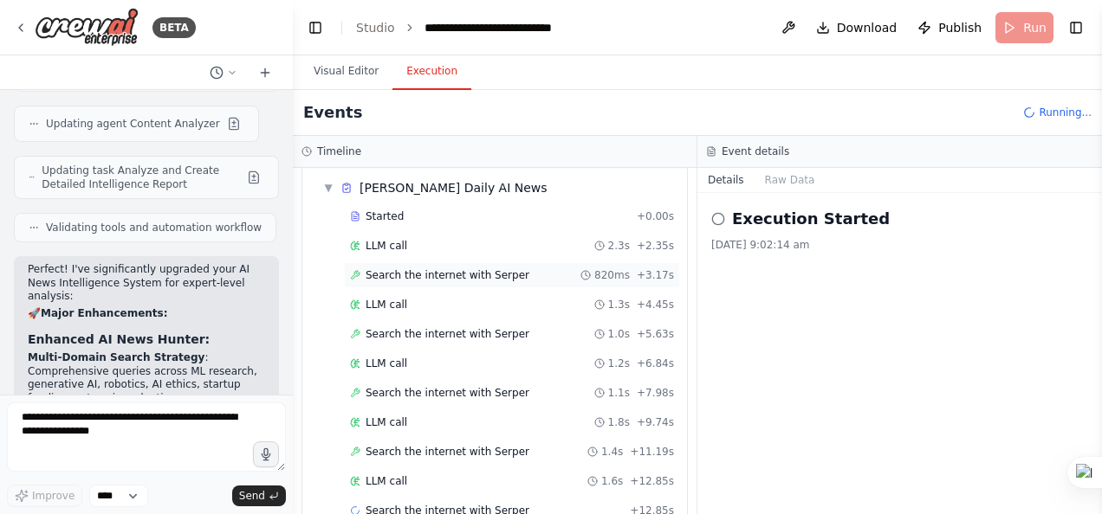
scroll to position [86, 0]
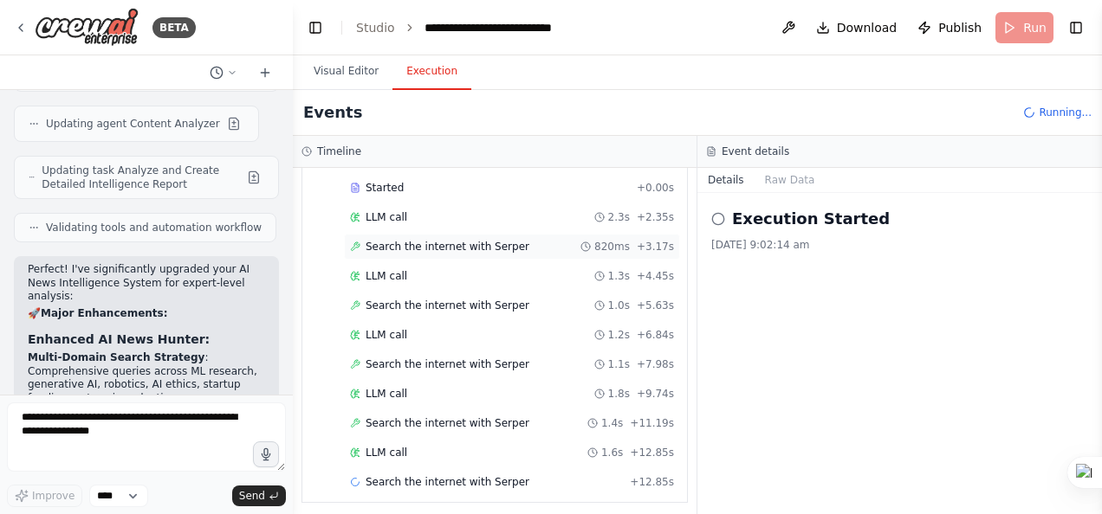
click at [525, 279] on div "LLM call 1.3s + 4.45s" at bounding box center [512, 276] width 324 height 14
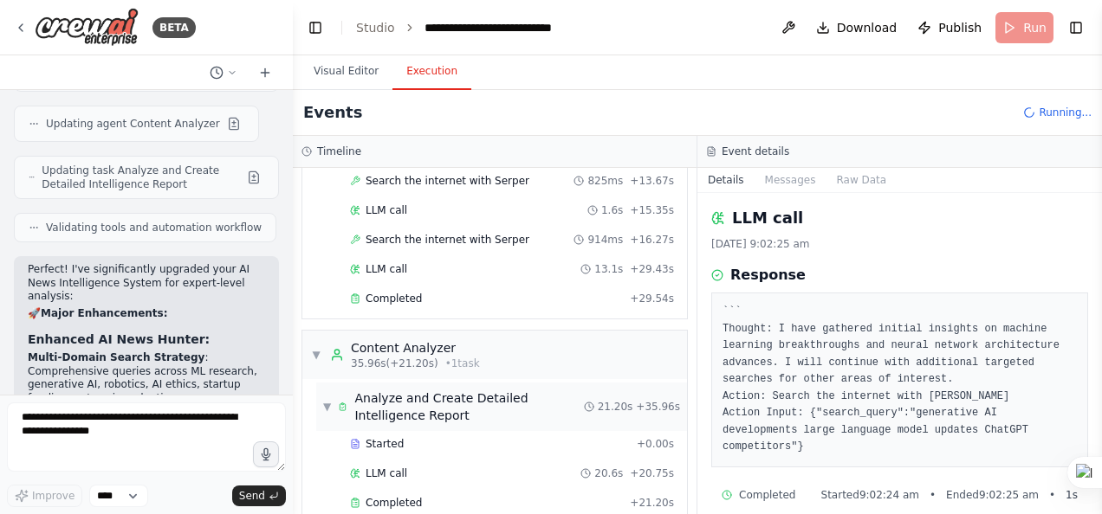
scroll to position [617, 0]
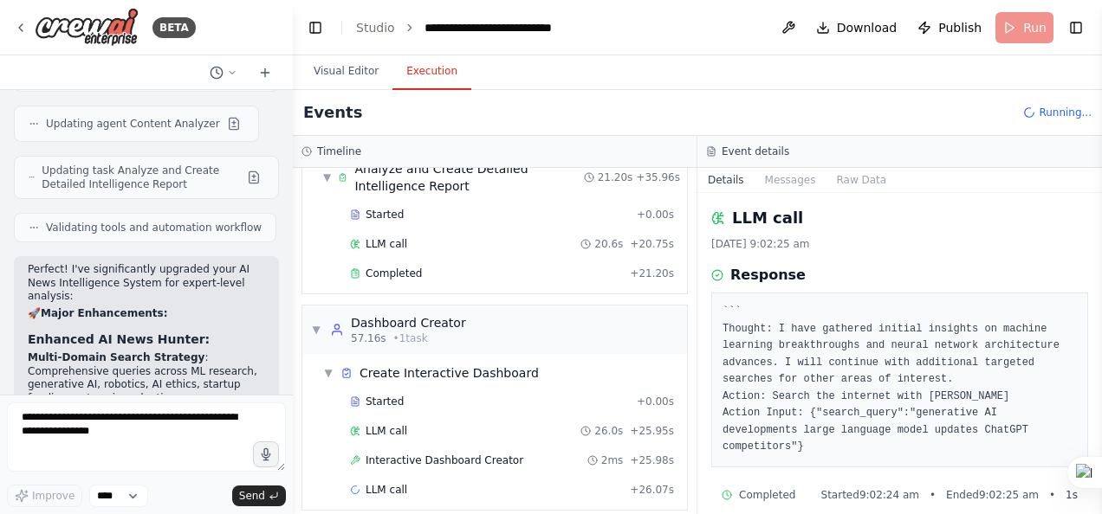
click at [500, 275] on div "Started + 0.00s LLM call 20.6s + 20.75s Completed + 21.20s" at bounding box center [501, 246] width 371 height 88
click at [501, 273] on div "Completed + 21.20s" at bounding box center [512, 274] width 336 height 26
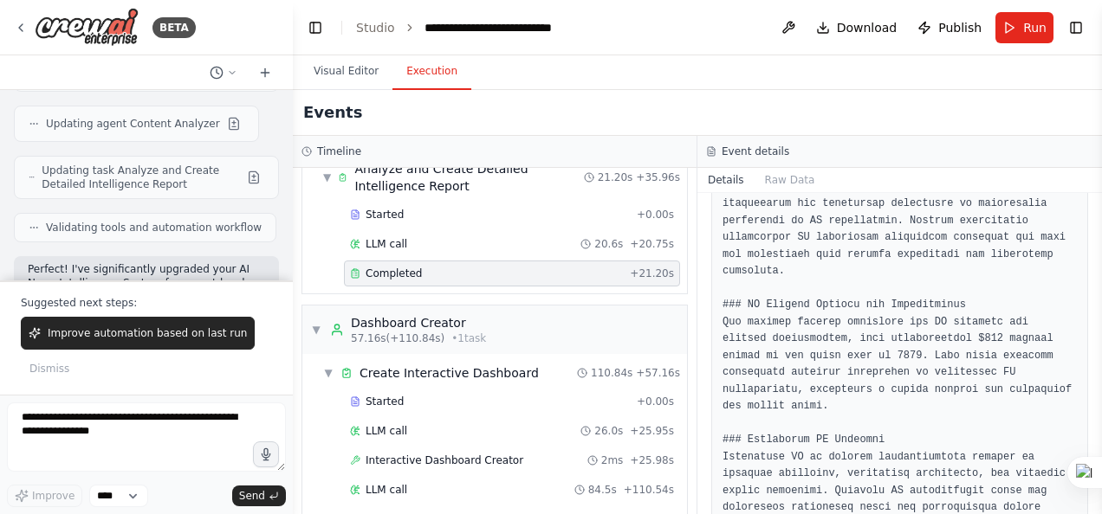
scroll to position [1557, 0]
click at [785, 177] on button "Raw Data" at bounding box center [789, 180] width 71 height 24
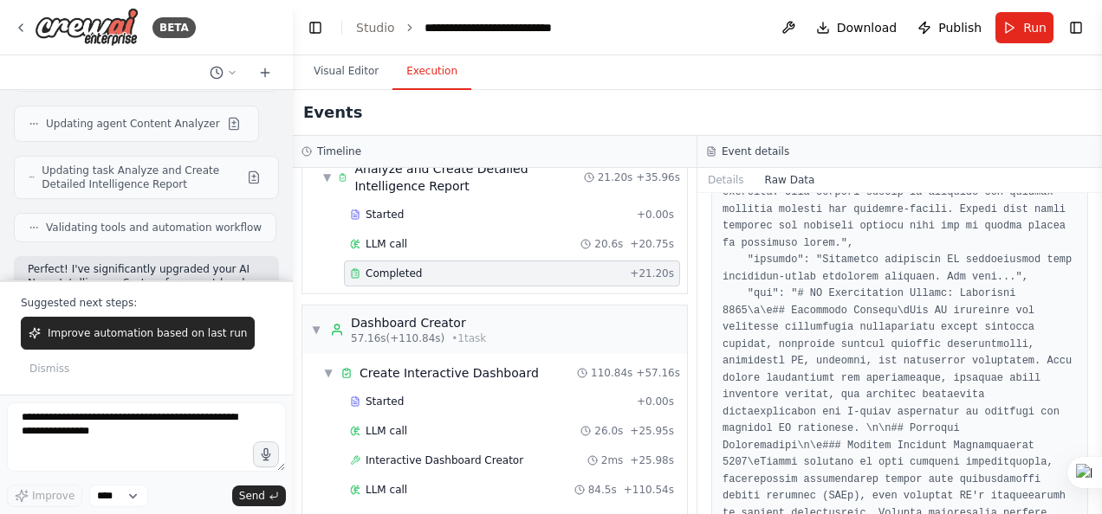
scroll to position [743, 0]
